Goal: Task Accomplishment & Management: Use online tool/utility

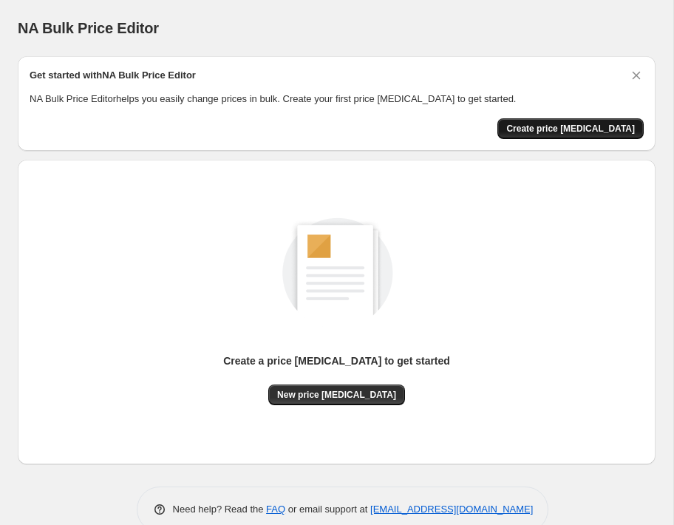
click at [563, 128] on span "Create price [MEDICAL_DATA]" at bounding box center [570, 129] width 129 height 12
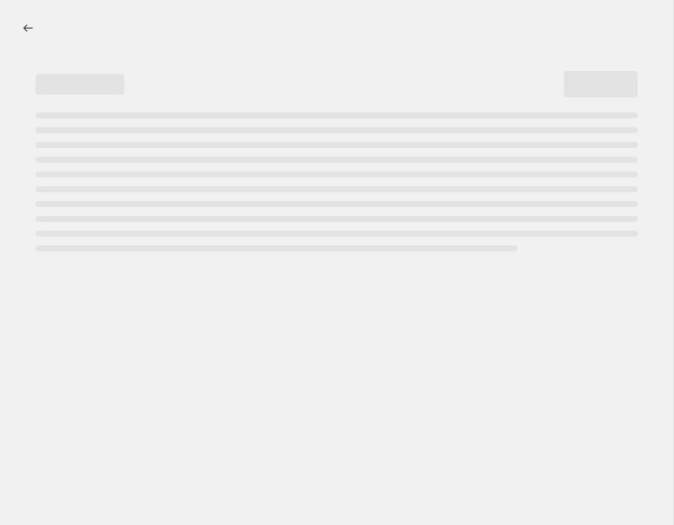
select select "percentage"
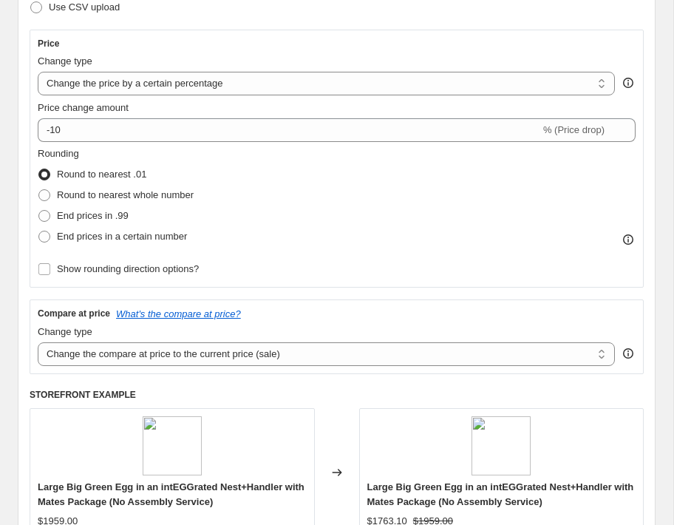
scroll to position [243, 0]
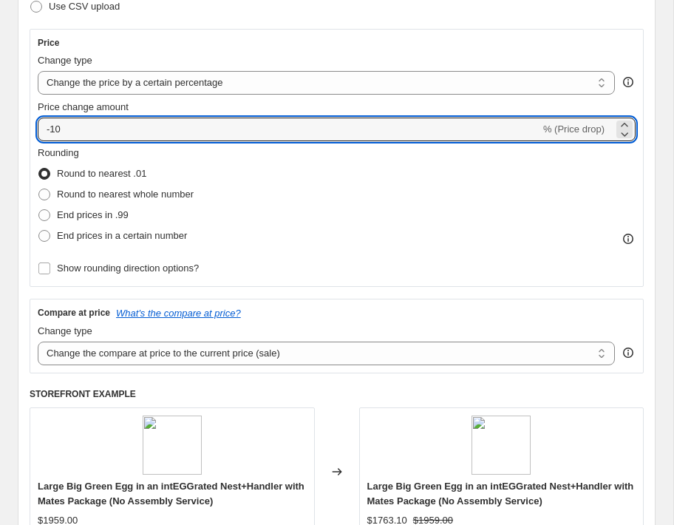
drag, startPoint x: 103, startPoint y: 134, endPoint x: 34, endPoint y: 125, distance: 69.3
click at [34, 125] on div "Price Change type Change the price to a certain amount Change the price by a ce…" at bounding box center [337, 158] width 614 height 258
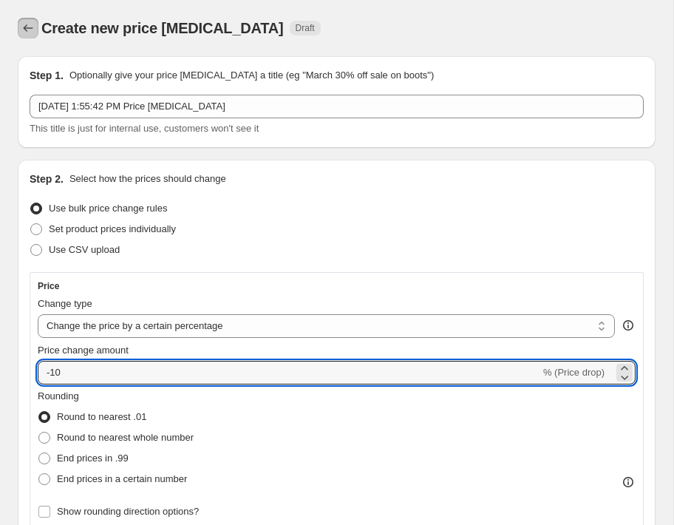
click at [27, 36] on button "Price change jobs" at bounding box center [28, 28] width 21 height 21
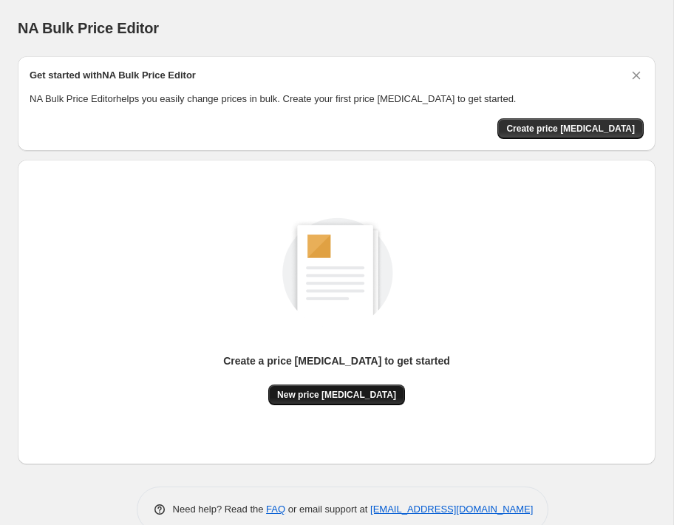
click at [314, 394] on span "New price [MEDICAL_DATA]" at bounding box center [336, 395] width 119 height 12
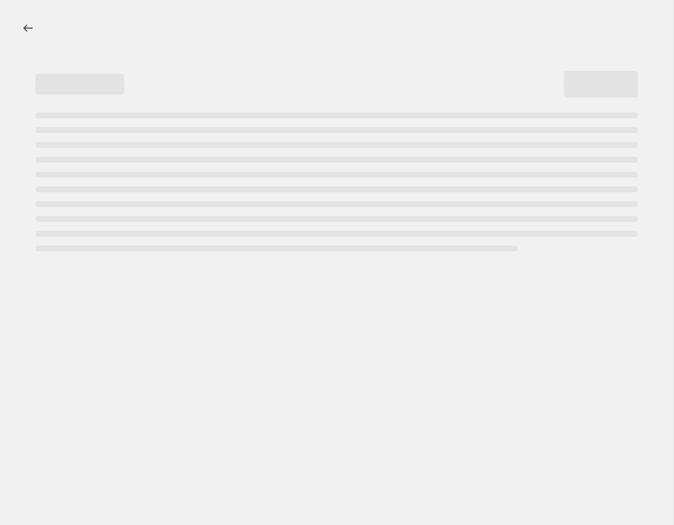
select select "percentage"
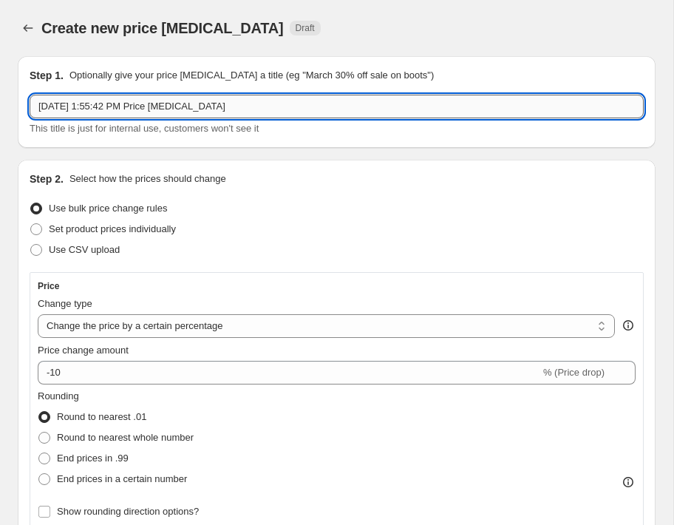
click at [101, 106] on input "[DATE] 1:55:42 PM Price [MEDICAL_DATA]" at bounding box center [337, 107] width 614 height 24
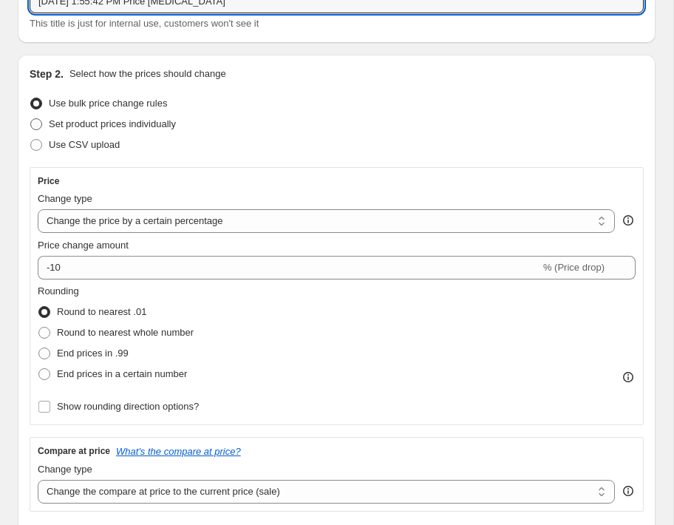
scroll to position [109, 0]
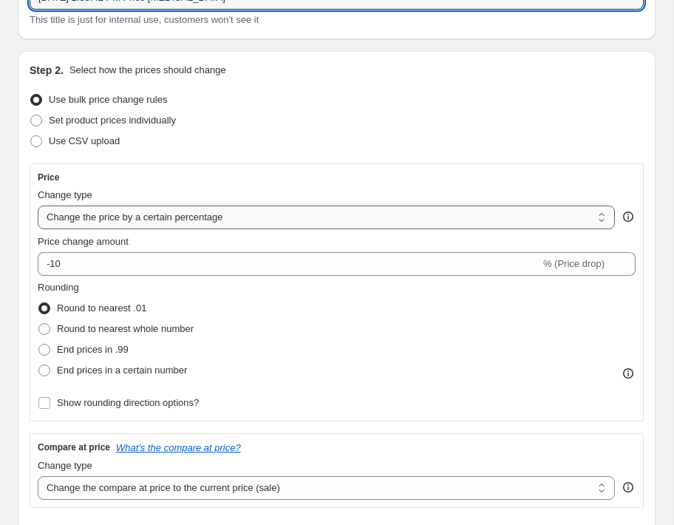
click at [101, 220] on select "Change the price to a certain amount Change the price by a certain amount Chang…" at bounding box center [326, 217] width 577 height 24
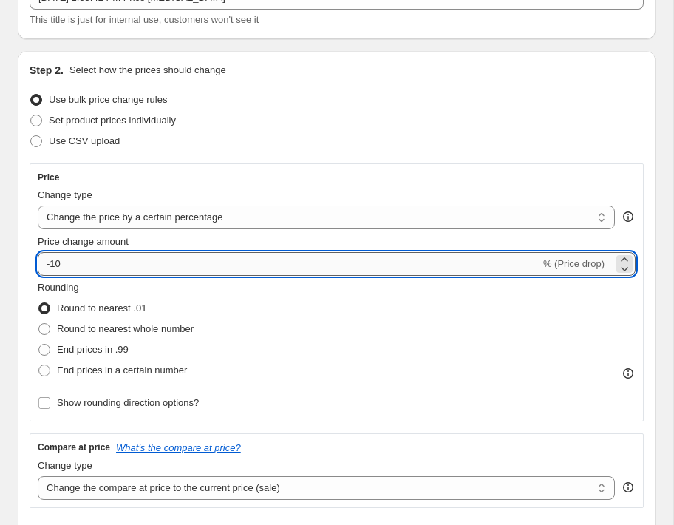
drag, startPoint x: 81, startPoint y: 262, endPoint x: 52, endPoint y: 262, distance: 28.8
click at [52, 262] on input "-10" at bounding box center [289, 264] width 503 height 24
click at [612, 129] on div "Set product prices individually" at bounding box center [337, 120] width 614 height 21
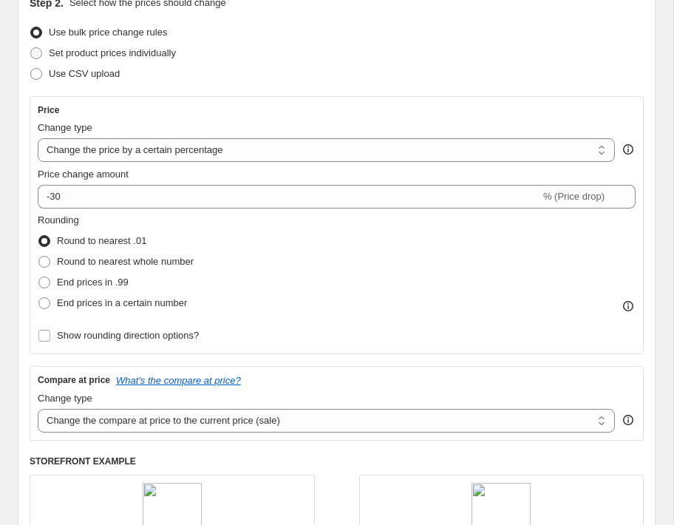
scroll to position [172, 0]
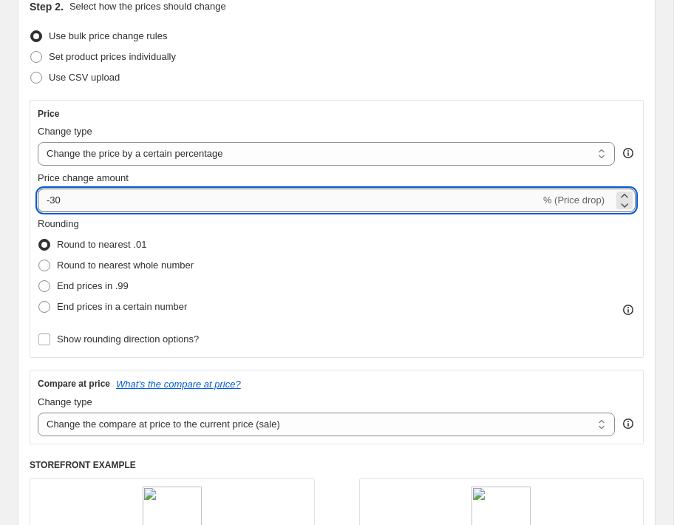
drag, startPoint x: 54, startPoint y: 201, endPoint x: 77, endPoint y: 201, distance: 22.9
click at [77, 201] on input "-30" at bounding box center [289, 200] width 503 height 24
type input "-40"
click at [266, 79] on div "Use CSV upload" at bounding box center [337, 77] width 614 height 21
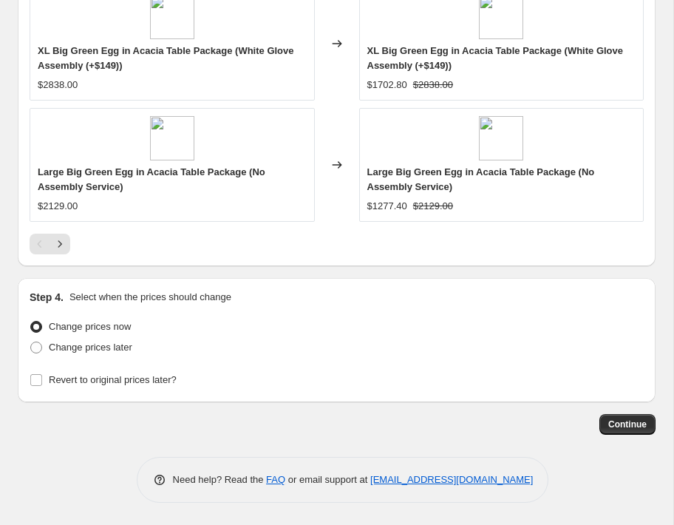
scroll to position [1414, 0]
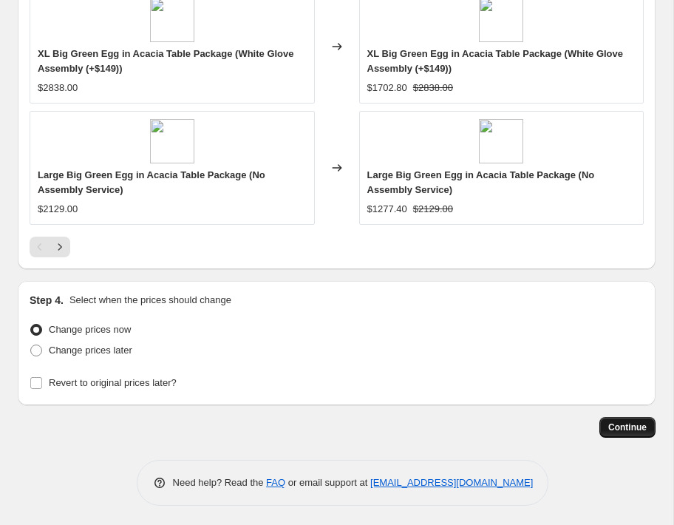
click at [618, 428] on span "Continue" at bounding box center [627, 427] width 38 height 12
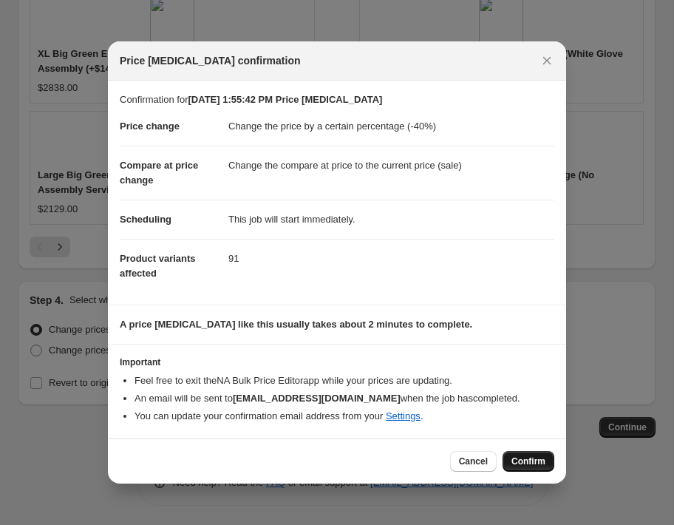
click at [517, 459] on span "Confirm" at bounding box center [528, 461] width 34 height 12
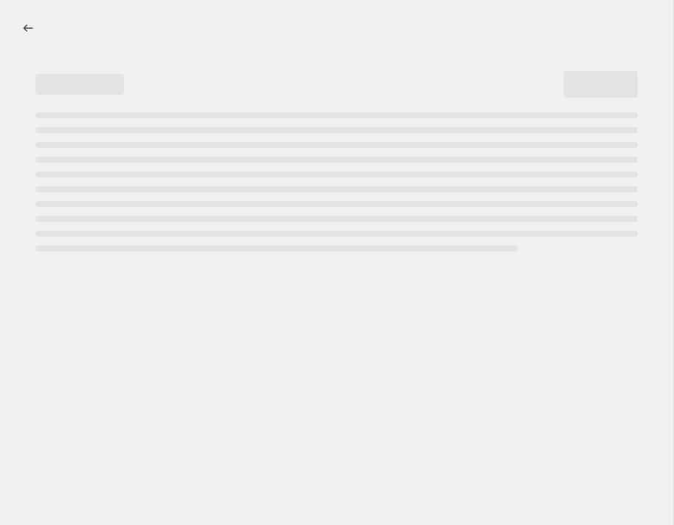
select select "percentage"
